Goal: Information Seeking & Learning: Learn about a topic

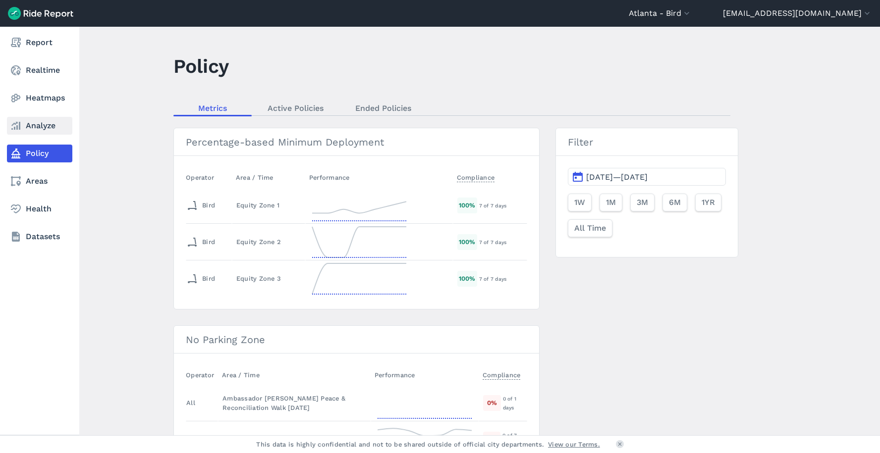
click at [21, 128] on icon at bounding box center [16, 126] width 12 height 12
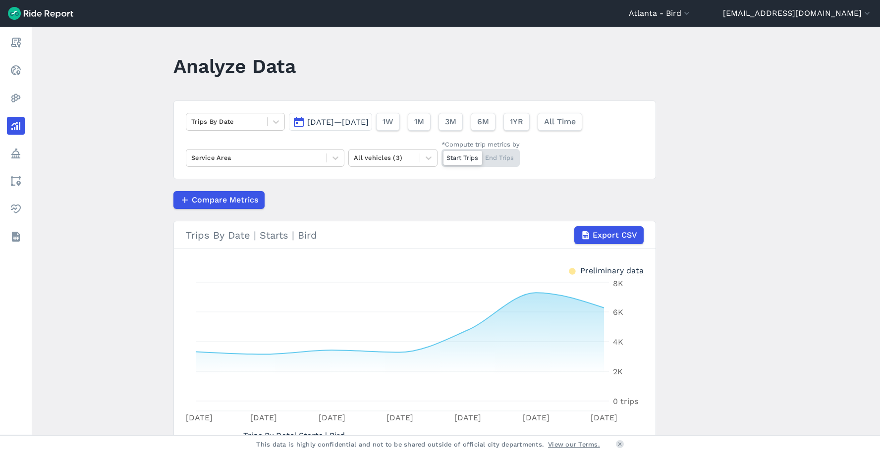
click at [369, 118] on span "[DATE]—[DATE]" at bounding box center [337, 121] width 61 height 9
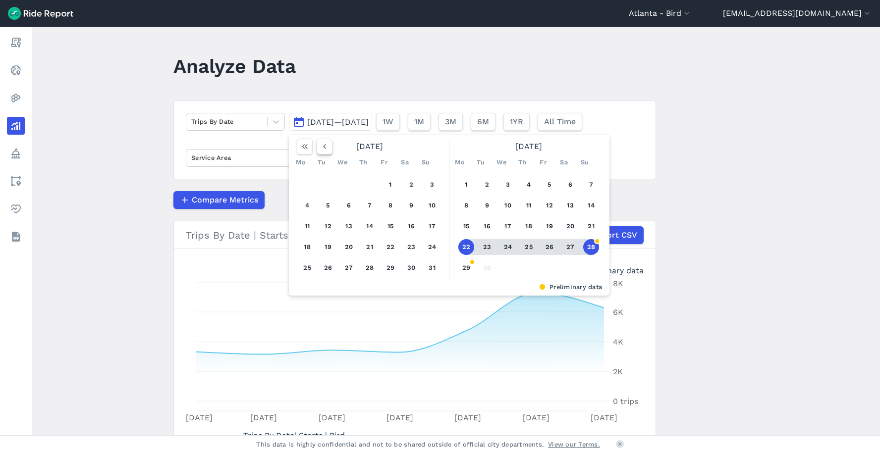
click at [321, 148] on icon "button" at bounding box center [325, 147] width 10 height 10
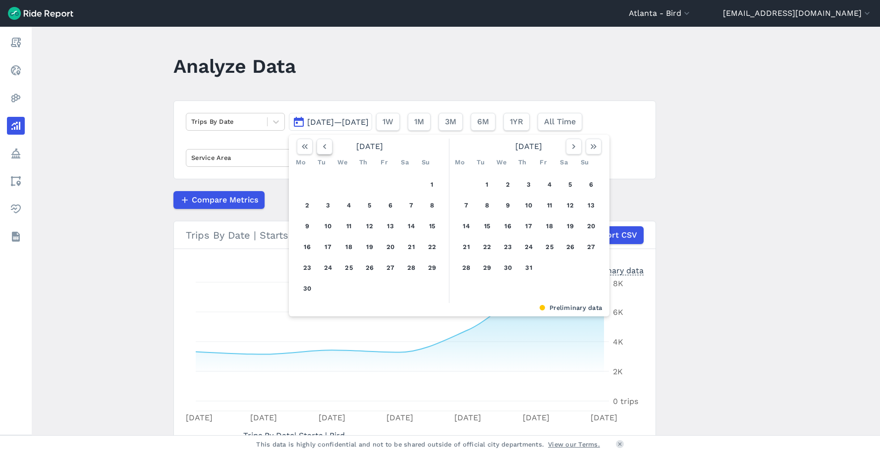
click at [321, 148] on icon "button" at bounding box center [325, 147] width 10 height 10
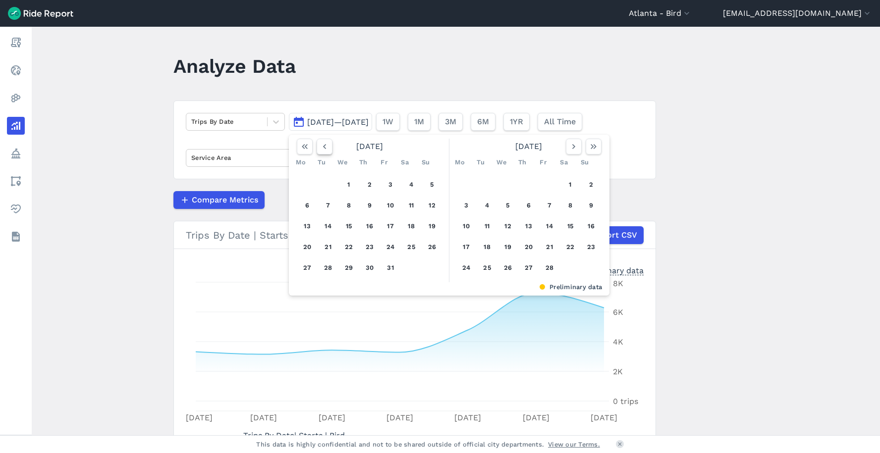
click at [321, 148] on icon "button" at bounding box center [325, 147] width 10 height 10
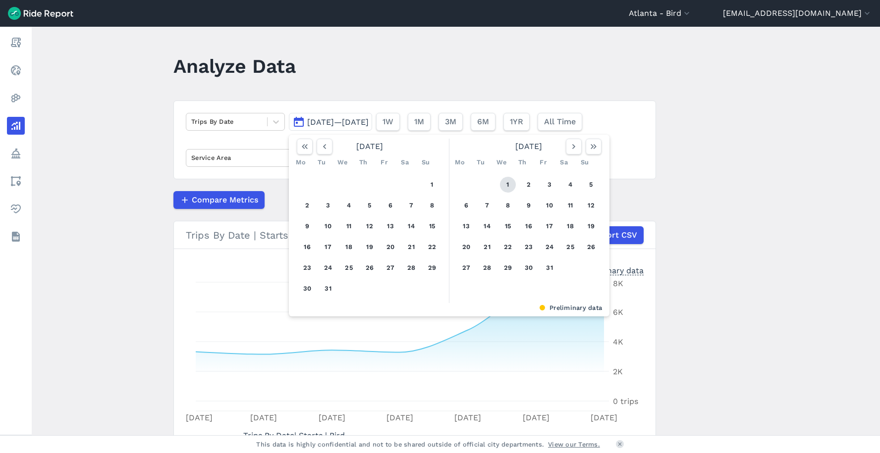
click at [501, 183] on button "1" at bounding box center [508, 185] width 16 height 16
click at [576, 152] on button "button" at bounding box center [574, 147] width 16 height 16
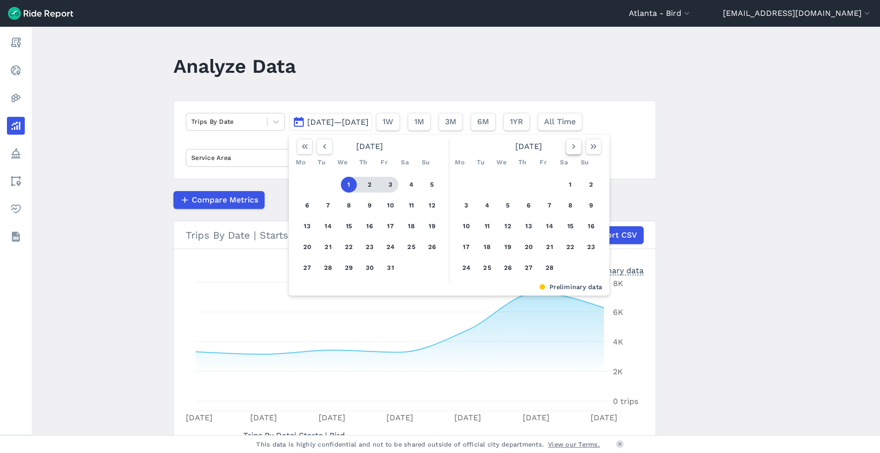
click at [576, 152] on button "button" at bounding box center [574, 147] width 16 height 16
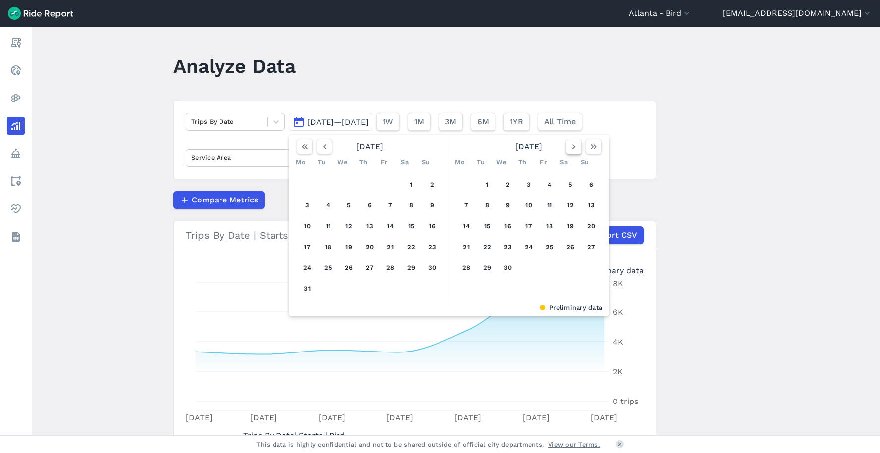
click at [576, 152] on button "button" at bounding box center [574, 147] width 16 height 16
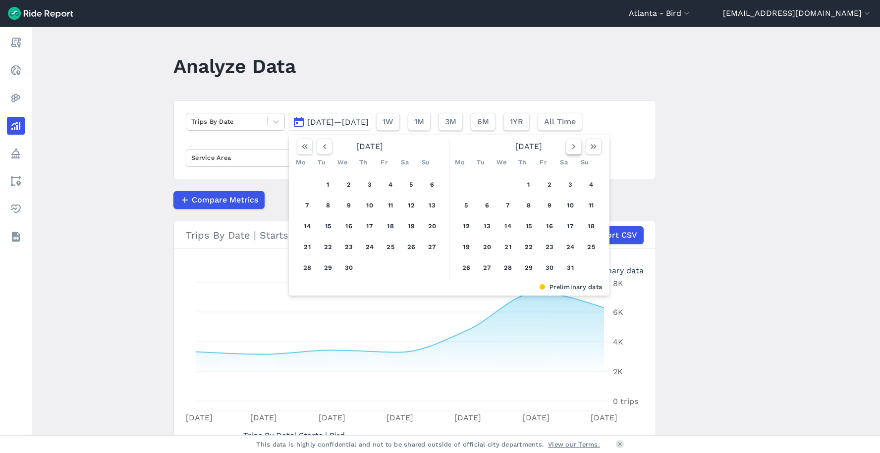
click at [576, 152] on button "button" at bounding box center [574, 147] width 16 height 16
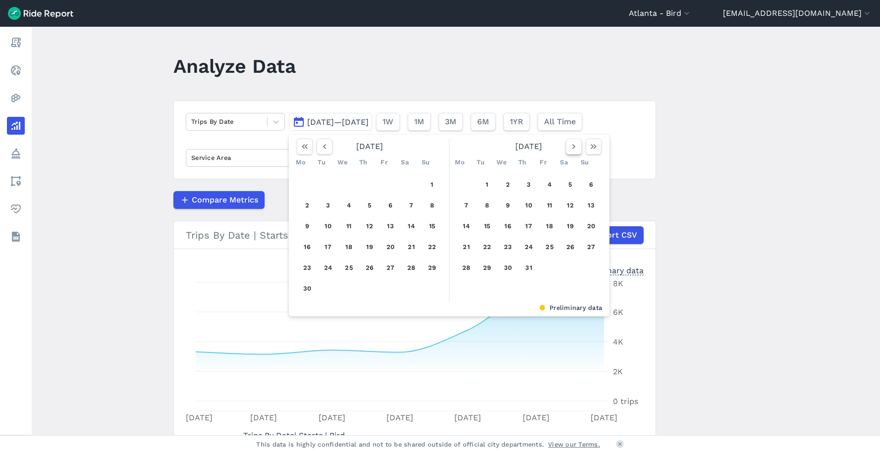
click at [576, 152] on button "button" at bounding box center [574, 147] width 16 height 16
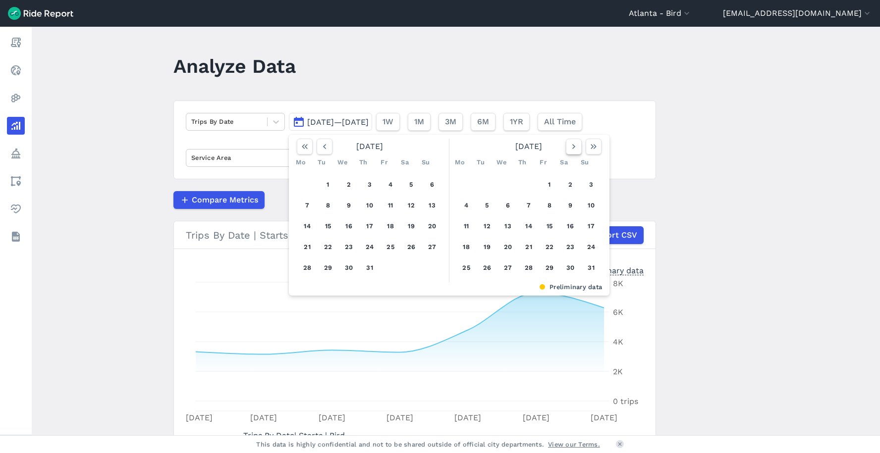
click at [576, 152] on button "button" at bounding box center [574, 147] width 16 height 16
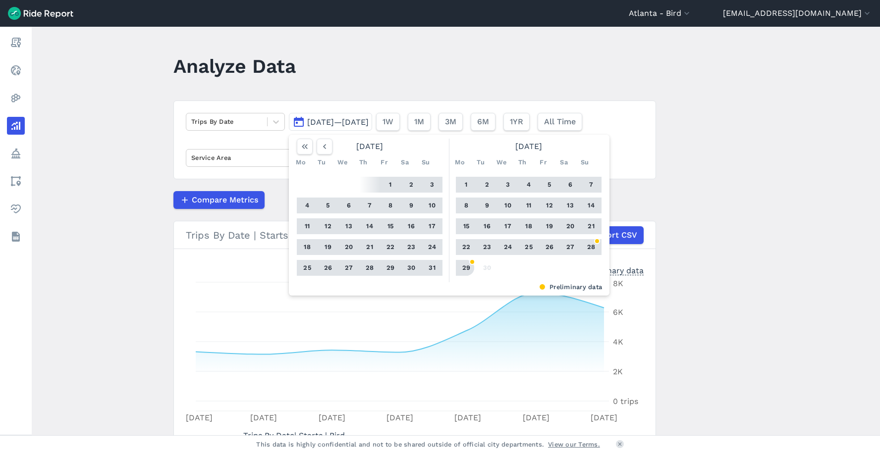
click at [462, 271] on button "29" at bounding box center [466, 268] width 16 height 16
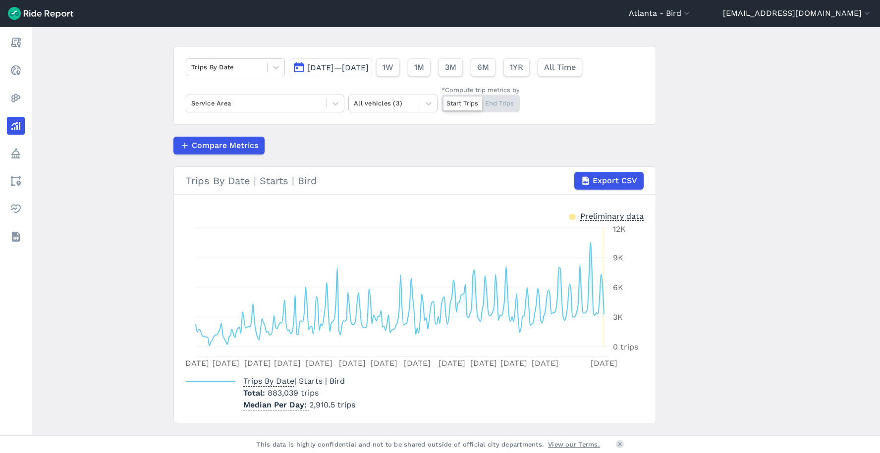
scroll to position [55, 0]
drag, startPoint x: 297, startPoint y: 394, endPoint x: 267, endPoint y: 395, distance: 30.2
click at [268, 395] on span "883,039 trips" at bounding box center [293, 392] width 51 height 9
copy span "883,039"
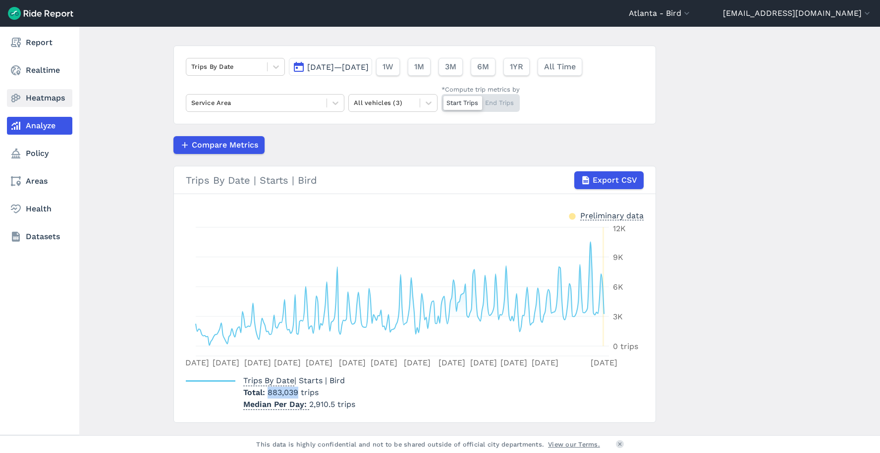
copy span "883,039"
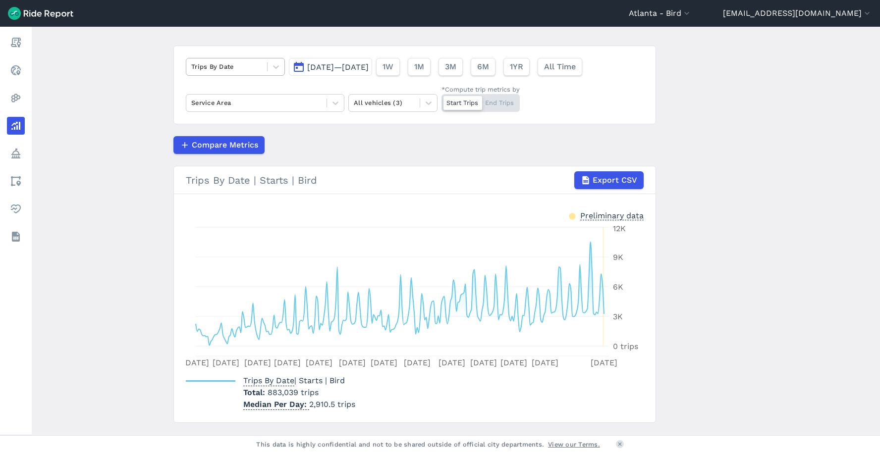
click at [230, 69] on div at bounding box center [226, 66] width 71 height 11
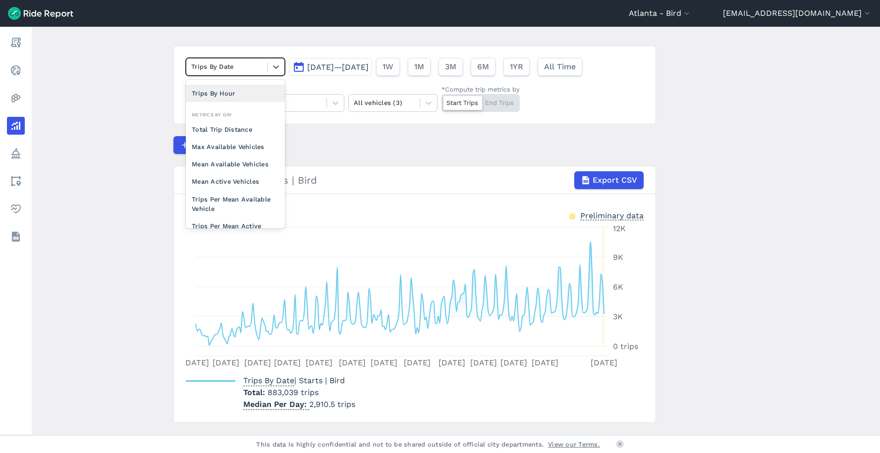
scroll to position [50, 0]
click at [222, 200] on div "Trips Per Mean Available Vehicle" at bounding box center [235, 201] width 99 height 27
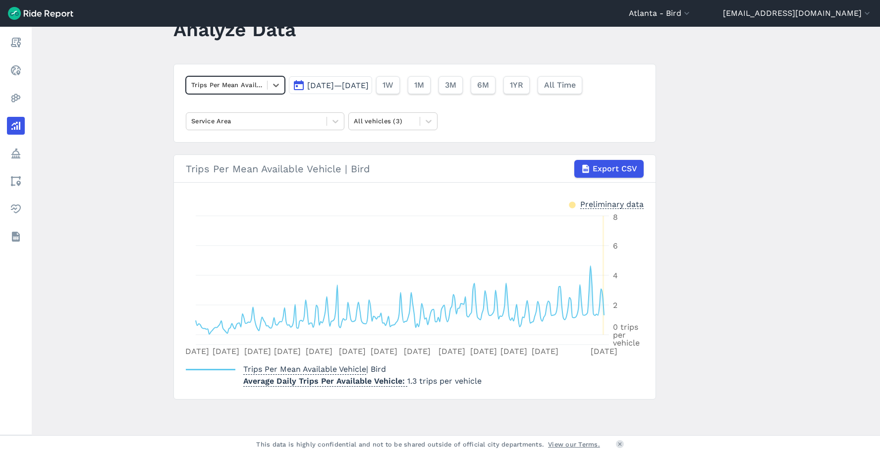
scroll to position [37, 0]
click at [232, 88] on div at bounding box center [226, 84] width 71 height 11
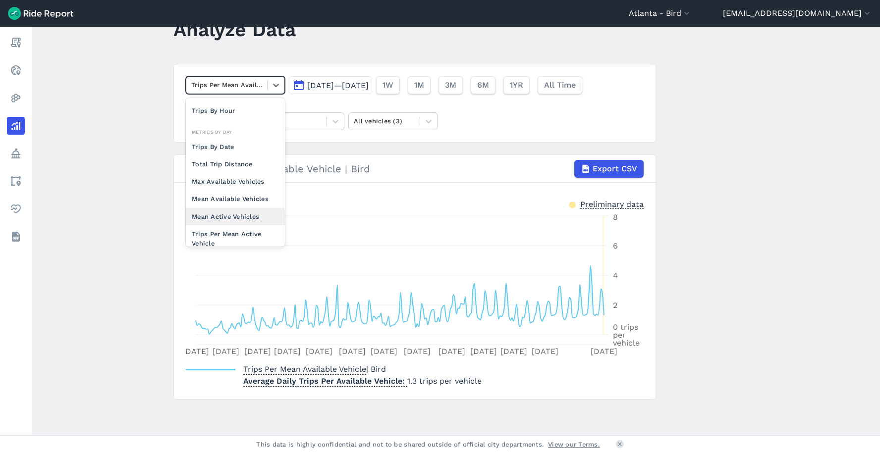
scroll to position [76, 0]
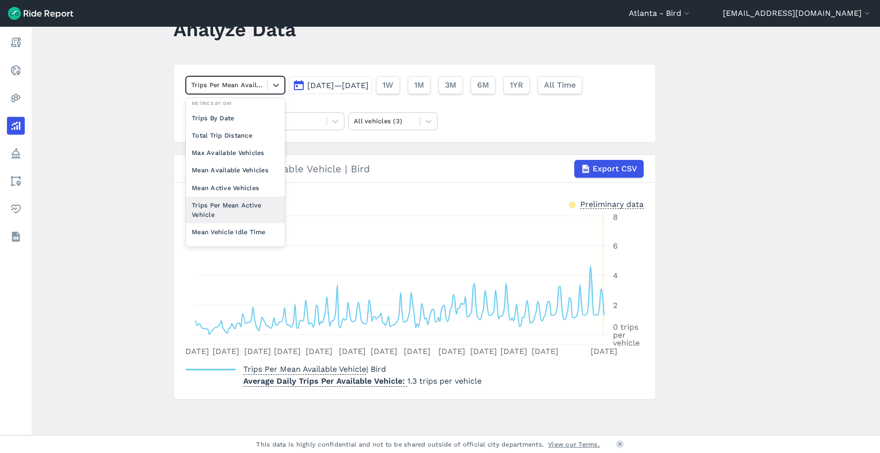
click at [239, 205] on div "Trips Per Mean Active Vehicle" at bounding box center [235, 210] width 99 height 27
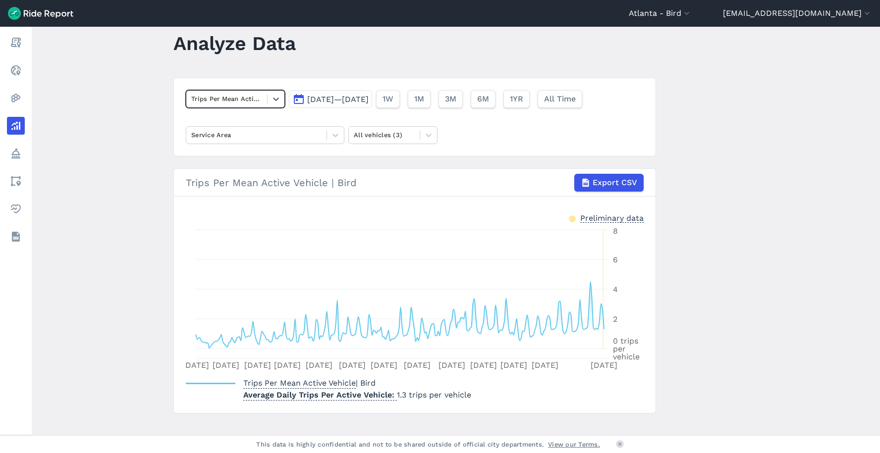
scroll to position [24, 0]
click at [692, 14] on button "Atlanta - Bird" at bounding box center [660, 13] width 63 height 12
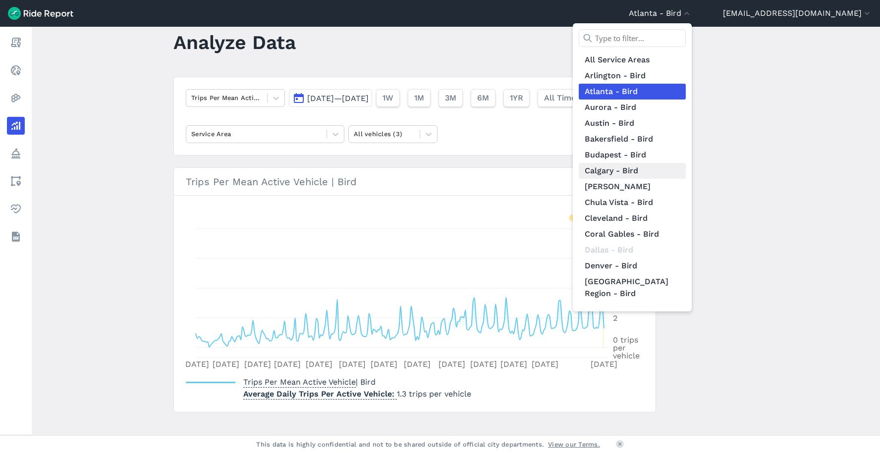
click at [686, 172] on link "Calgary - Bird" at bounding box center [632, 171] width 107 height 16
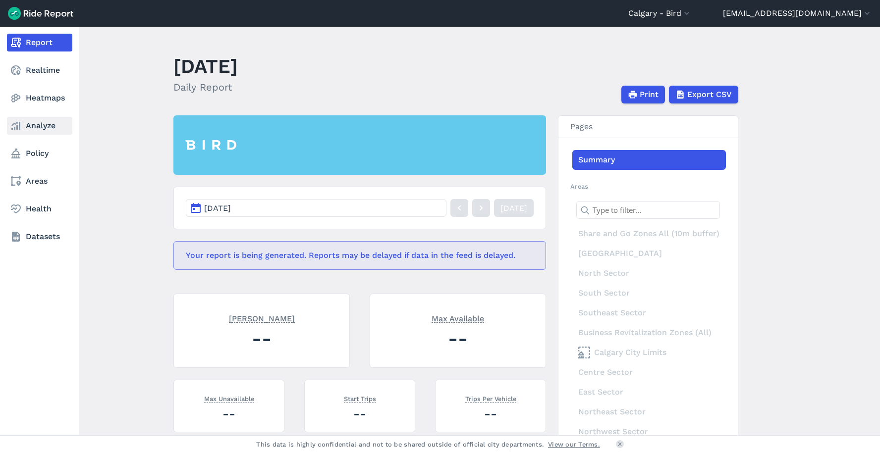
click at [34, 117] on link "Analyze" at bounding box center [39, 126] width 65 height 18
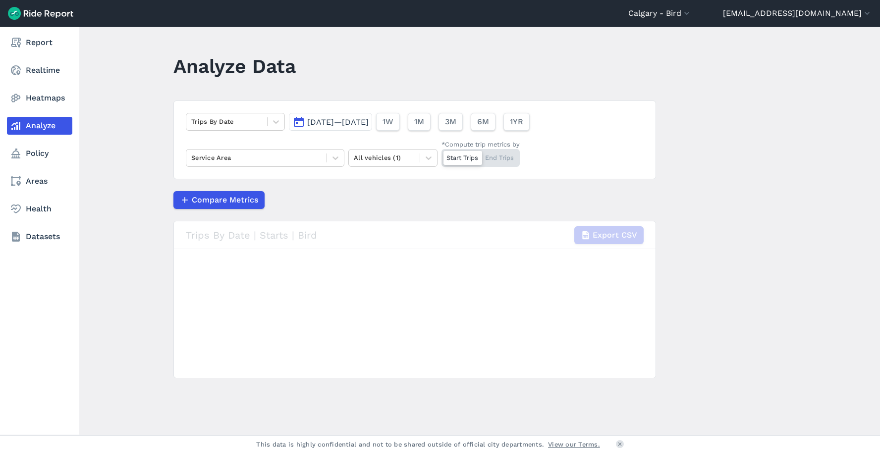
click at [34, 127] on link "Analyze" at bounding box center [39, 126] width 65 height 18
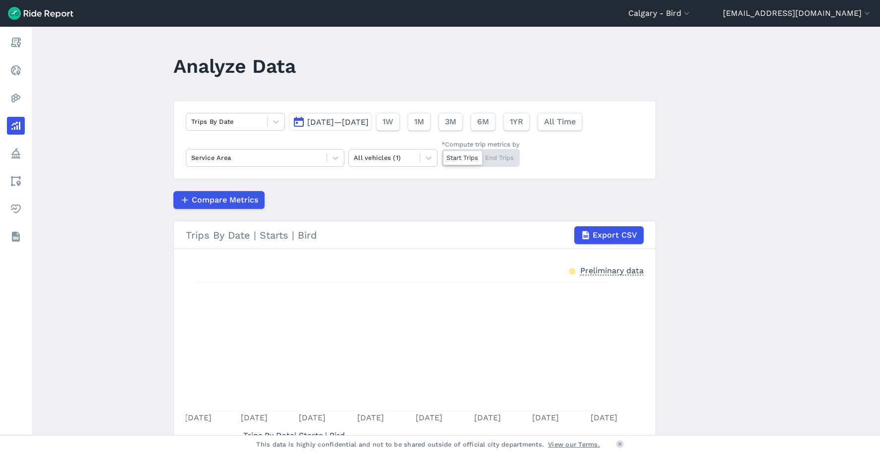
click at [326, 124] on span "[DATE]—[DATE]" at bounding box center [337, 121] width 61 height 9
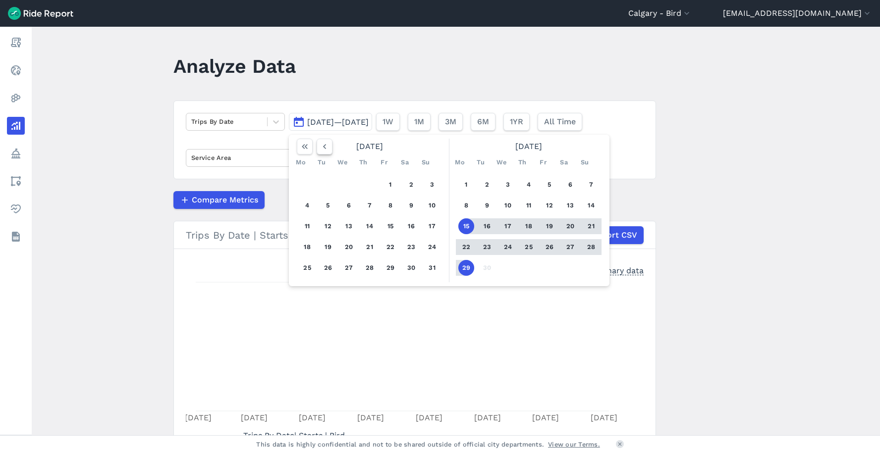
click at [328, 151] on button "button" at bounding box center [325, 147] width 16 height 16
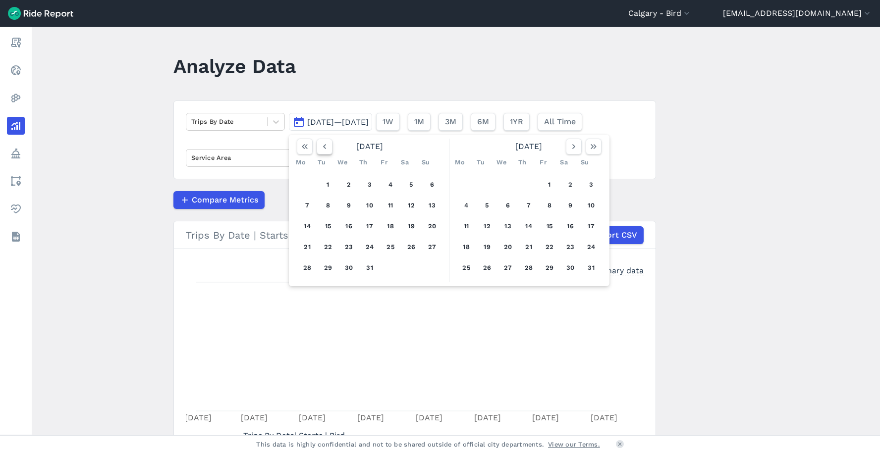
click at [328, 151] on button "button" at bounding box center [325, 147] width 16 height 16
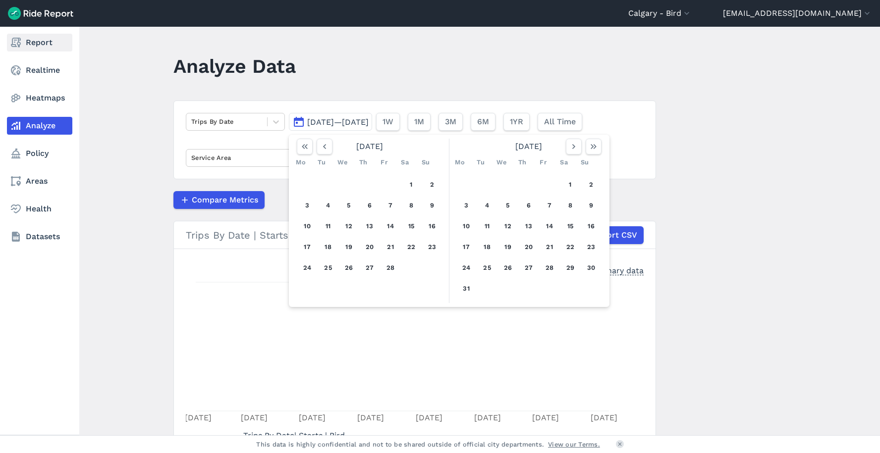
click at [14, 44] on use at bounding box center [16, 43] width 10 height 10
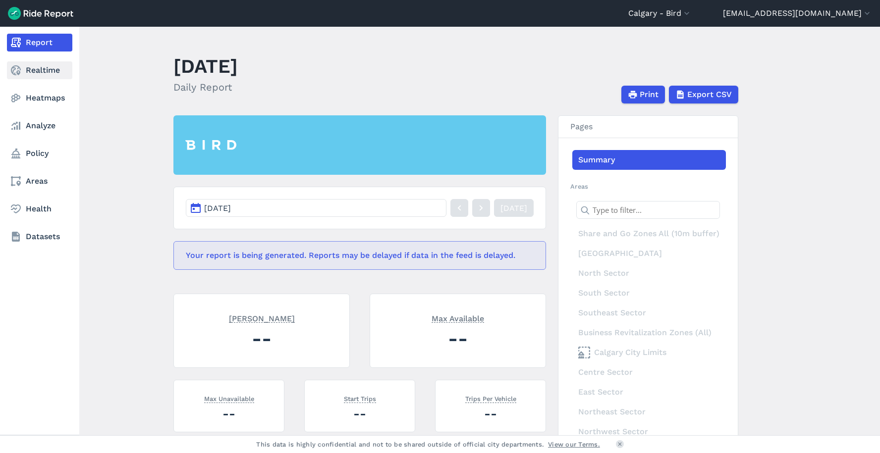
click at [24, 67] on link "Realtime" at bounding box center [39, 70] width 65 height 18
